Goal: Information Seeking & Learning: Find specific fact

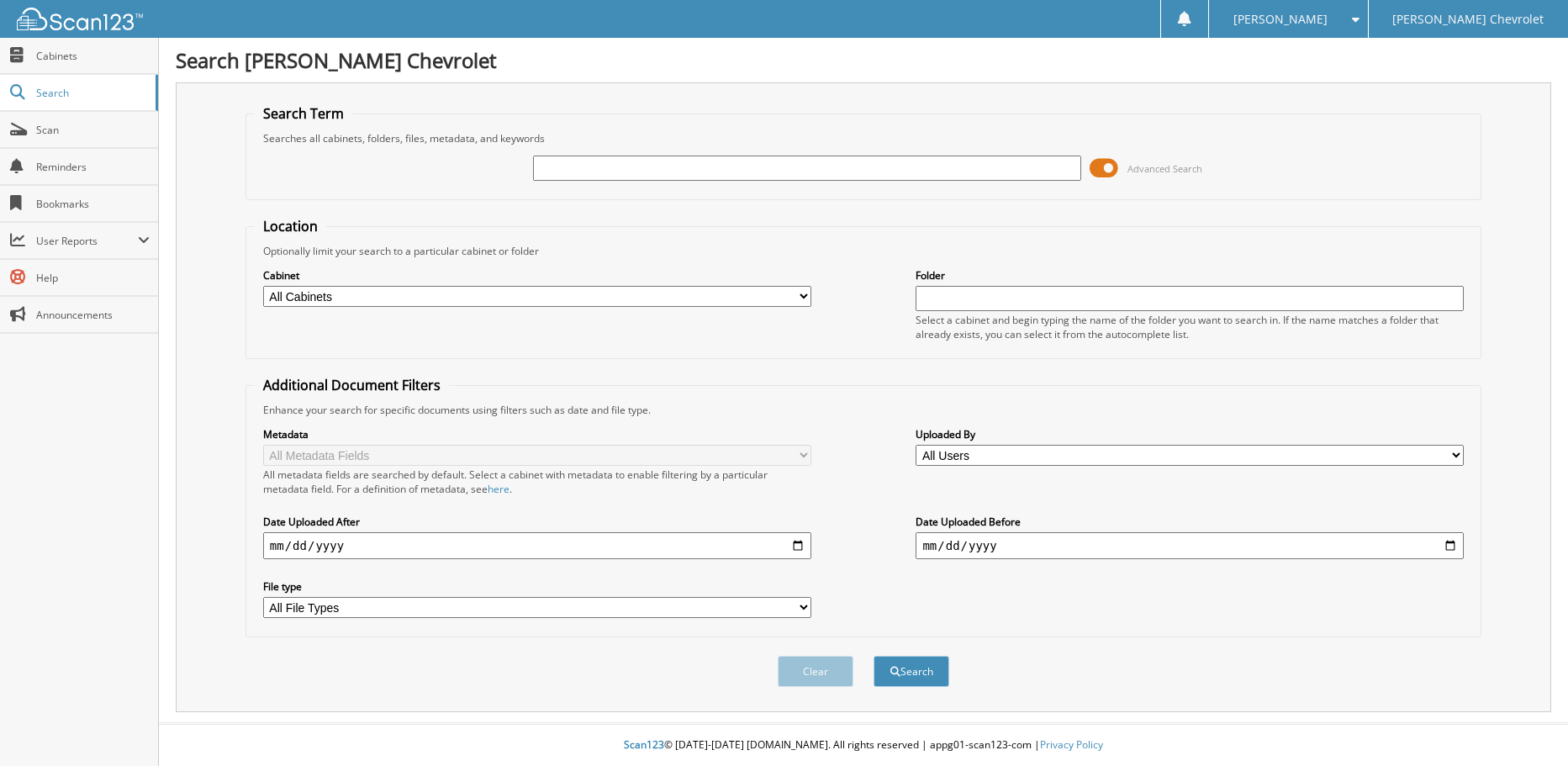
click at [616, 172] on input "text" at bounding box center [807, 168] width 548 height 26
type input "[PERSON_NAME]"
click at [874, 655] on button "Search" at bounding box center [912, 670] width 76 height 31
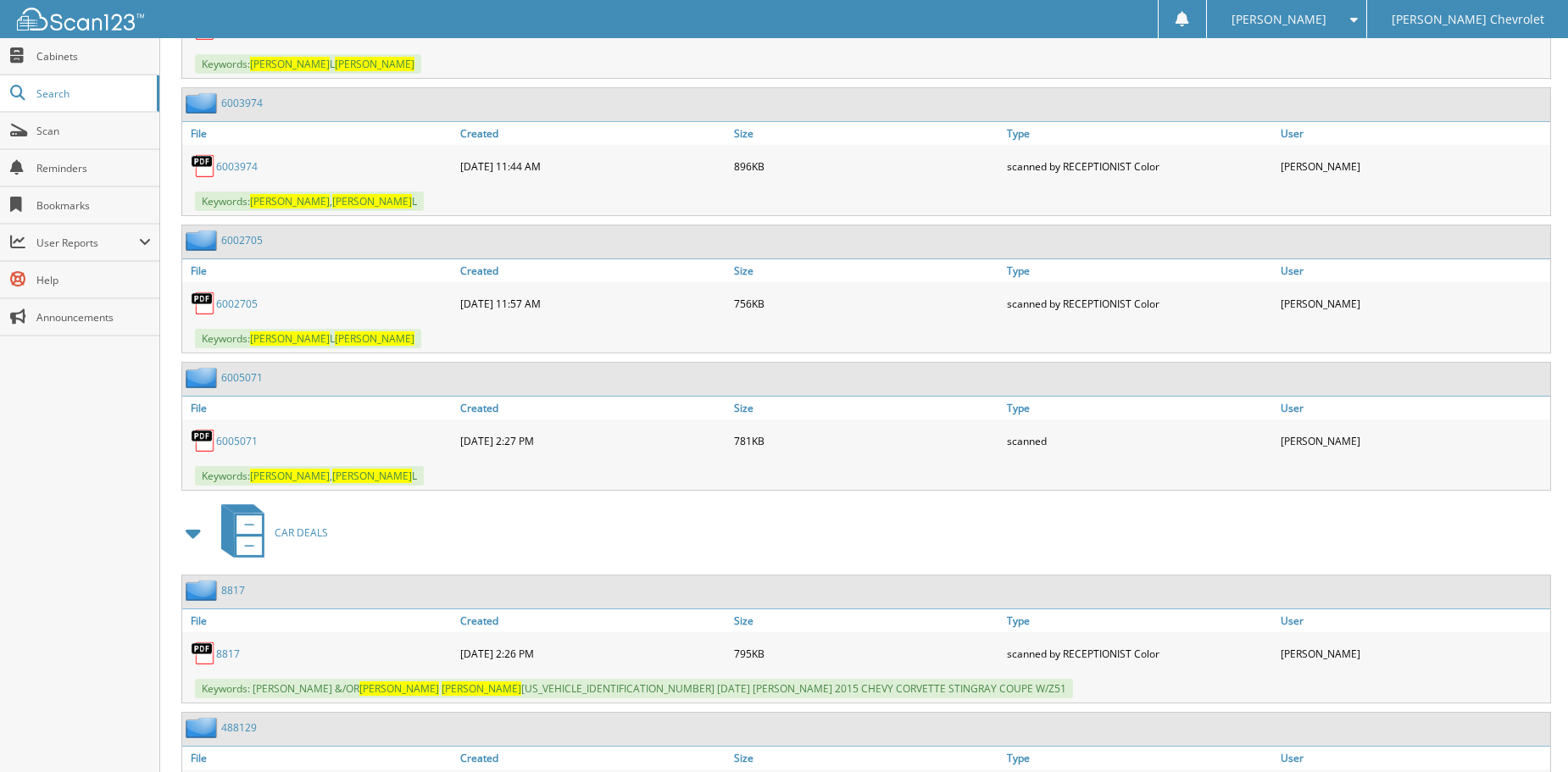
scroll to position [3296, 0]
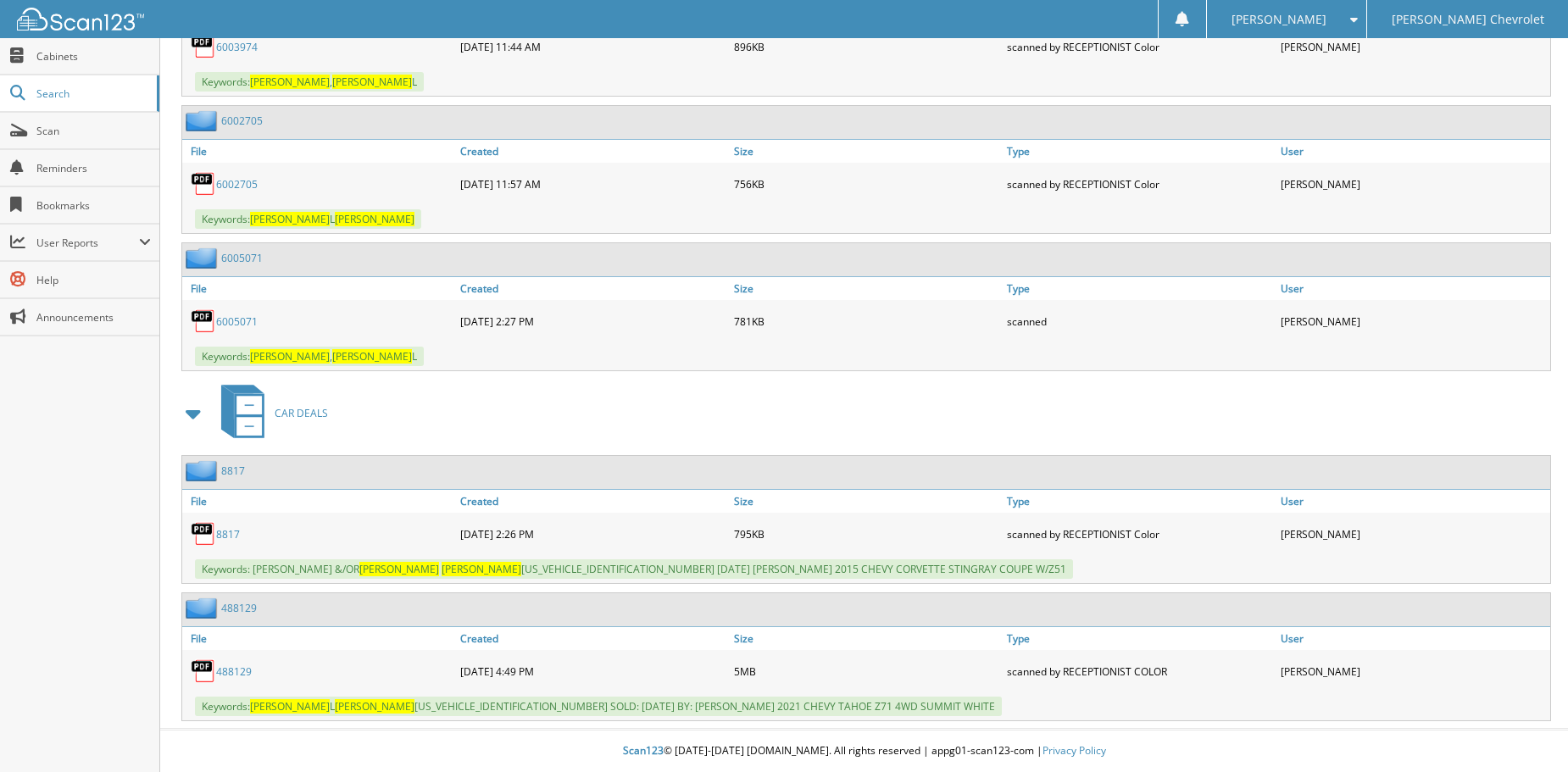
click at [236, 671] on link "488129" at bounding box center [234, 671] width 36 height 14
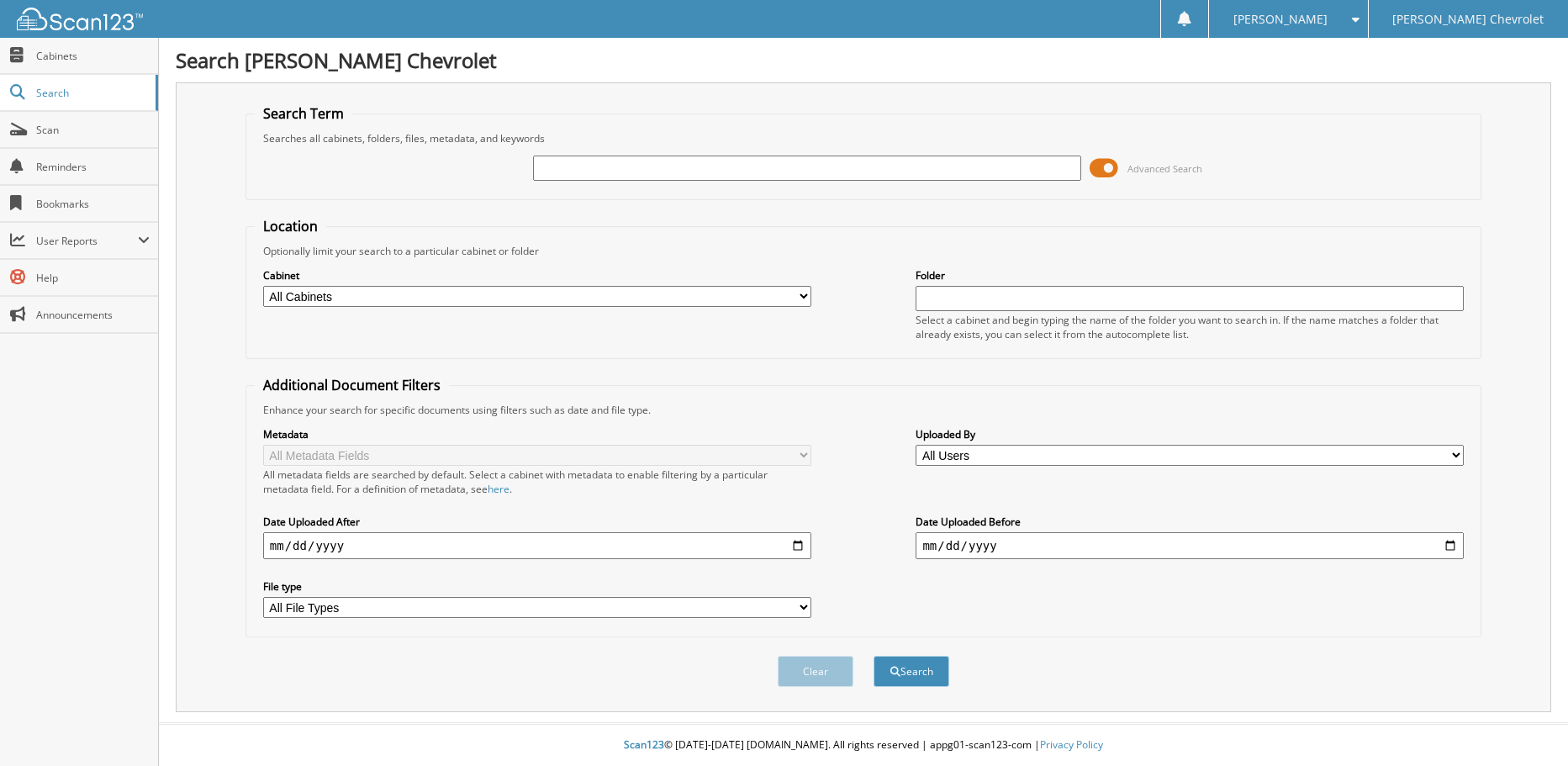
click at [606, 166] on input "text" at bounding box center [807, 168] width 548 height 26
type input "[PERSON_NAME]"
click at [874, 655] on button "Search" at bounding box center [912, 670] width 76 height 31
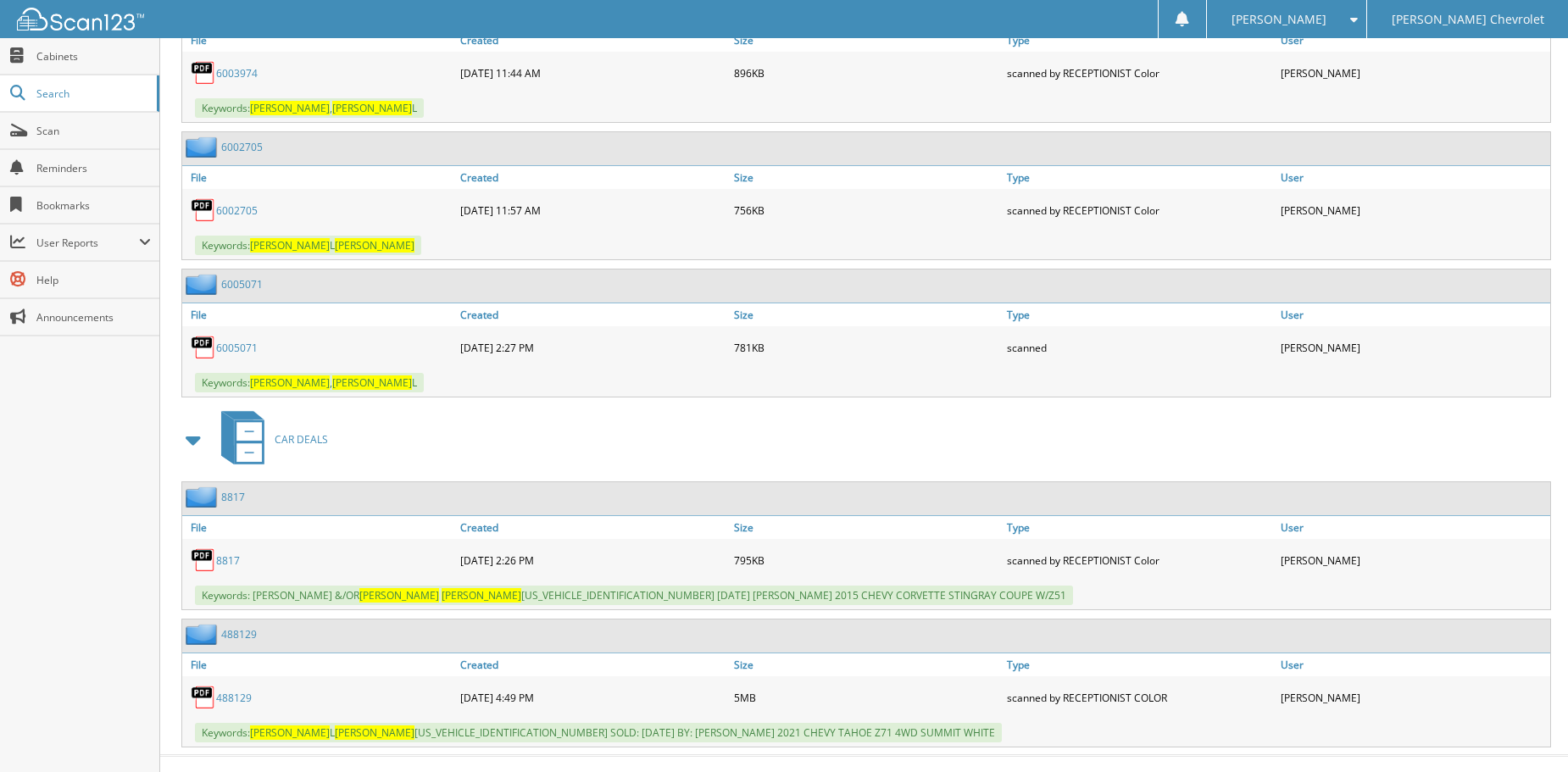
scroll to position [3296, 0]
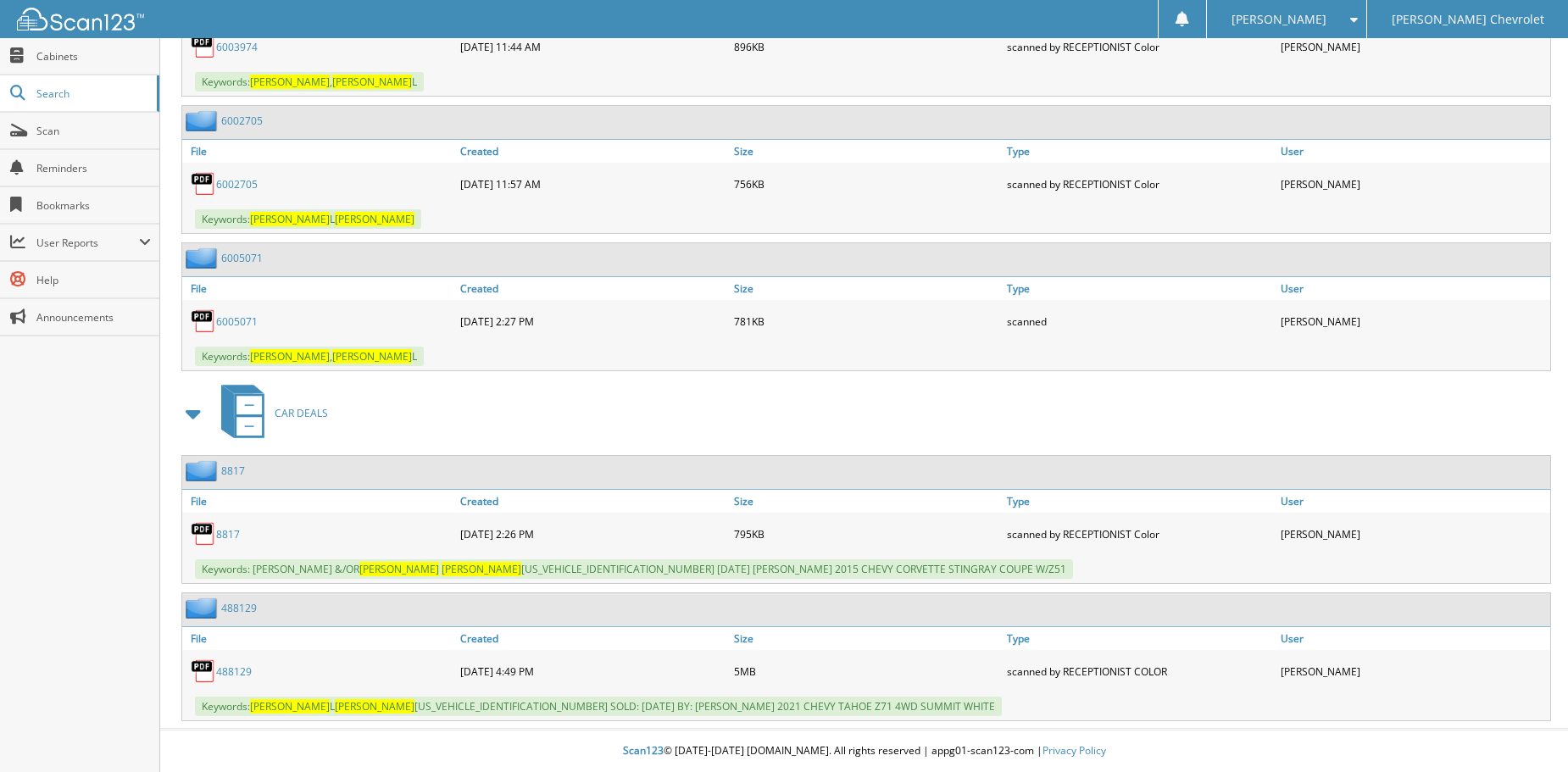
click at [239, 669] on link "488129" at bounding box center [234, 671] width 36 height 14
